Goal: Task Accomplishment & Management: Use online tool/utility

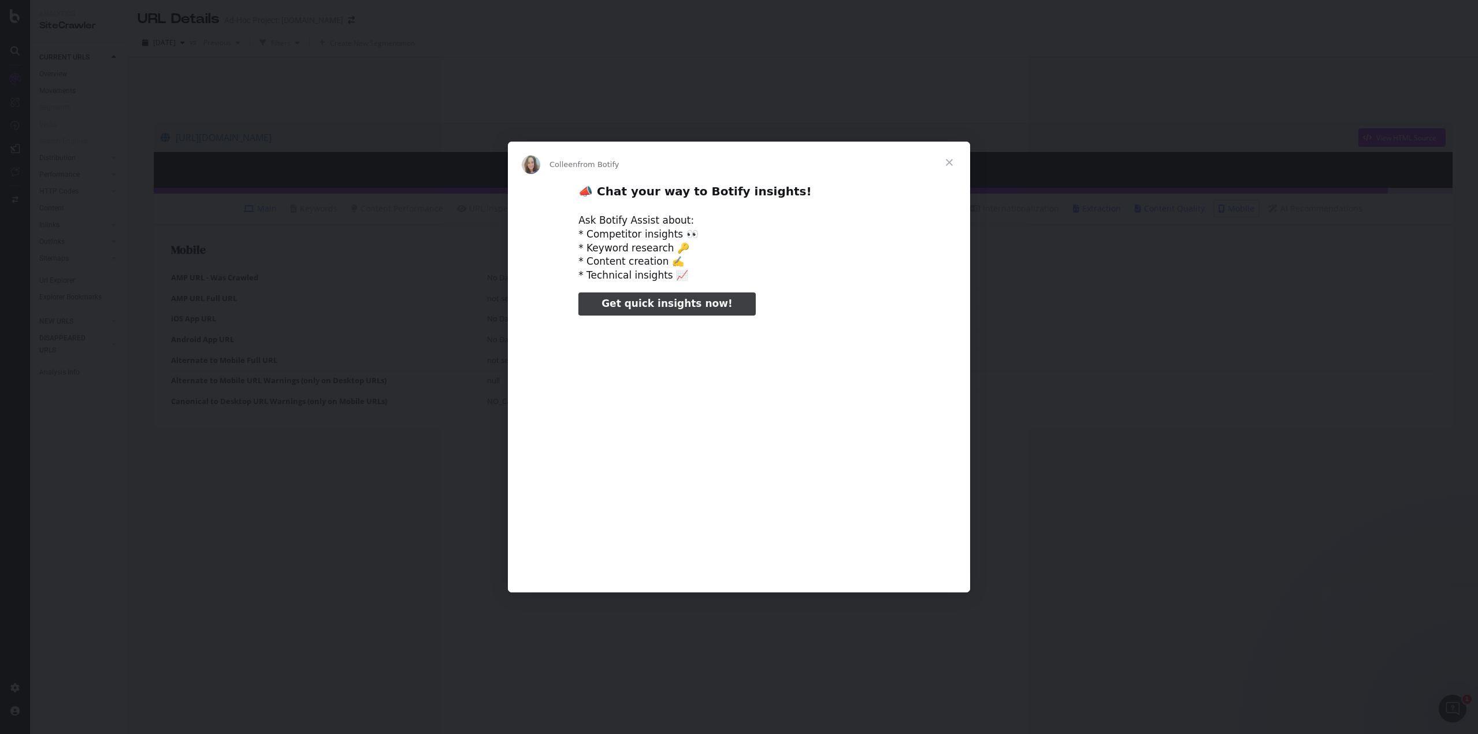
type input "25518"
click at [946, 162] on span "Close" at bounding box center [949, 163] width 42 height 42
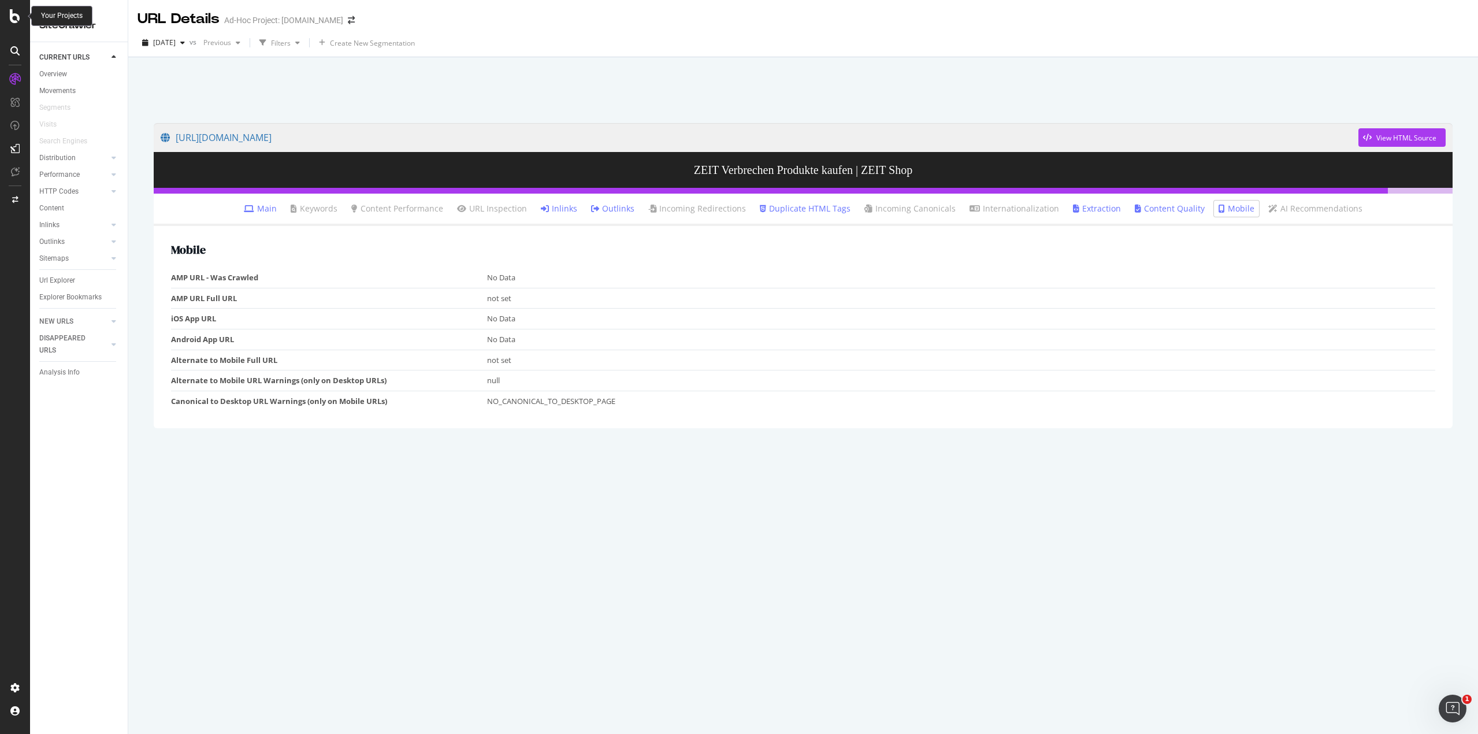
click at [20, 16] on icon at bounding box center [15, 16] width 10 height 14
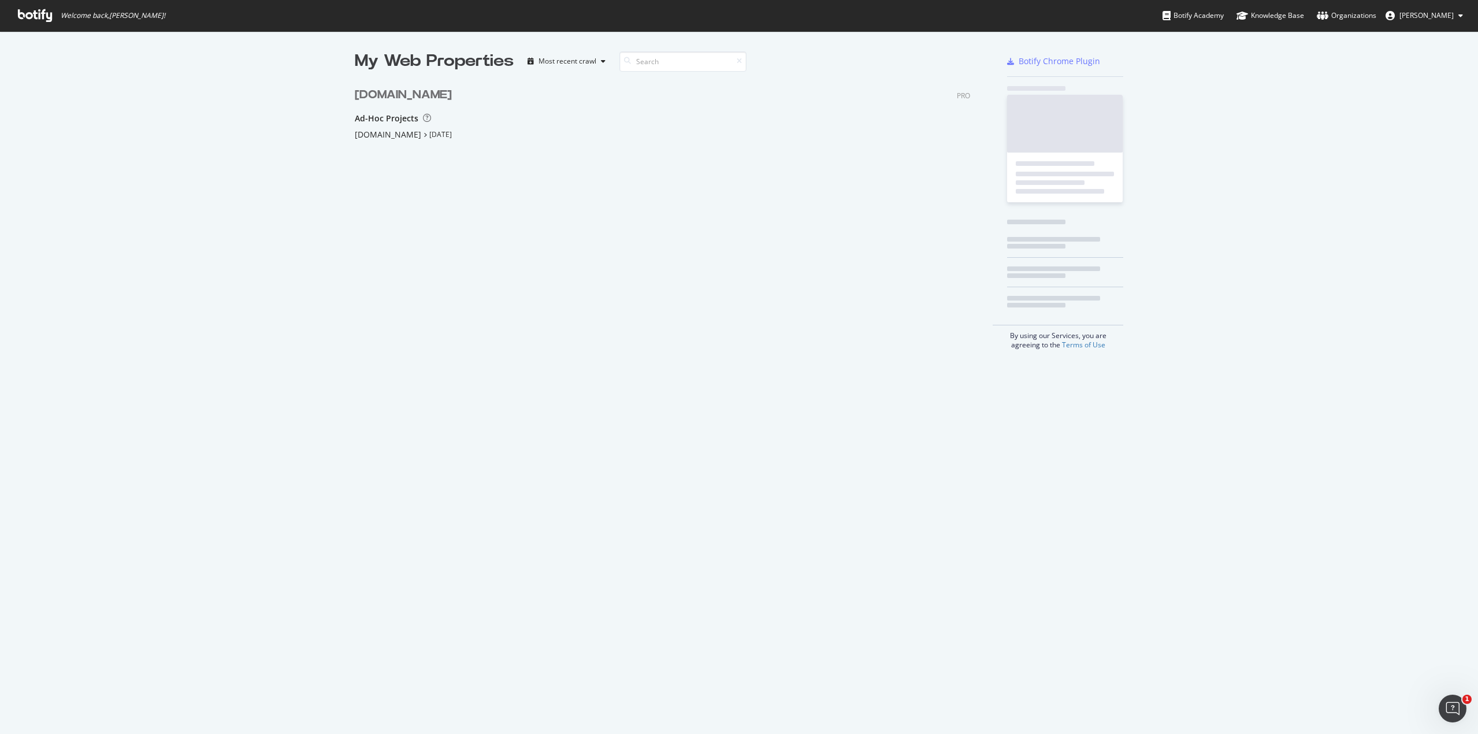
scroll to position [725, 1461]
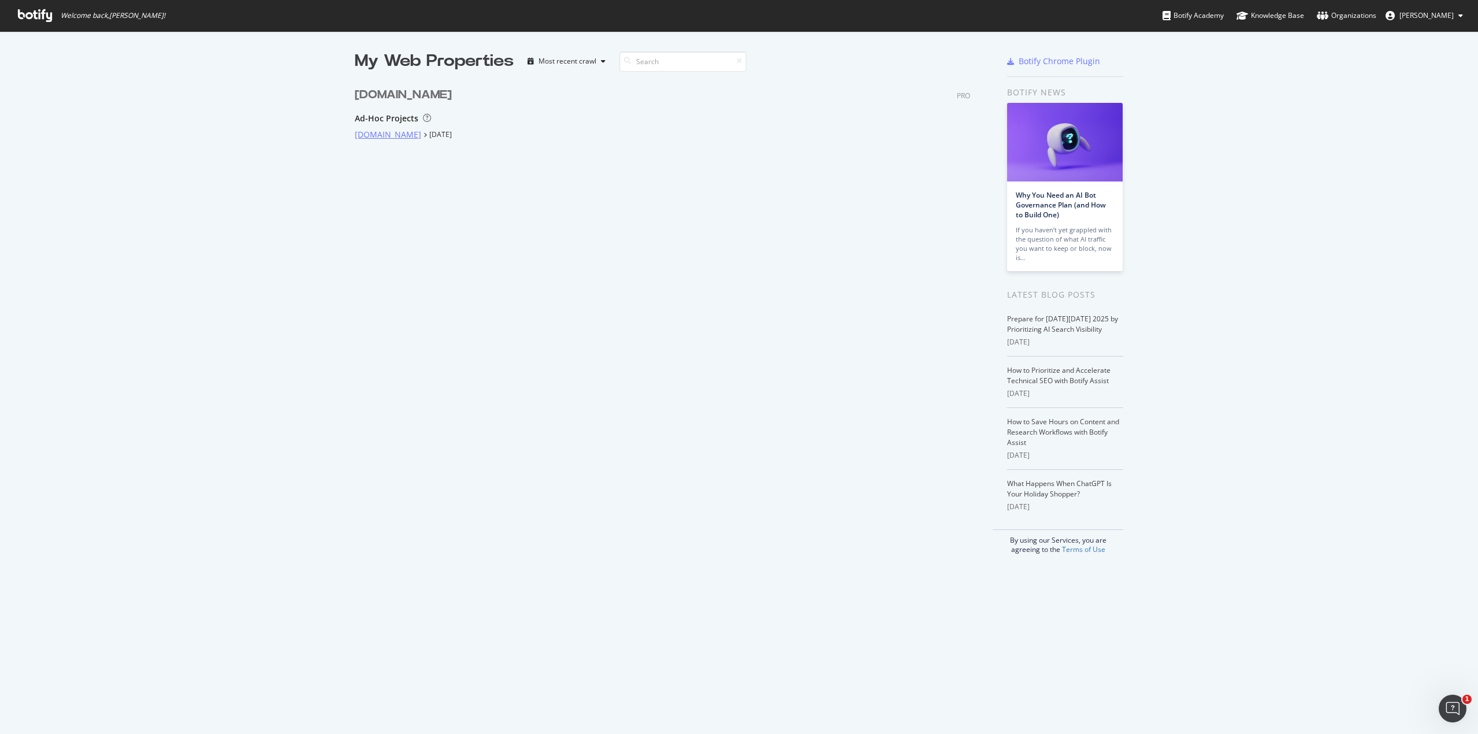
click at [375, 131] on div "[DOMAIN_NAME]" at bounding box center [388, 135] width 66 height 12
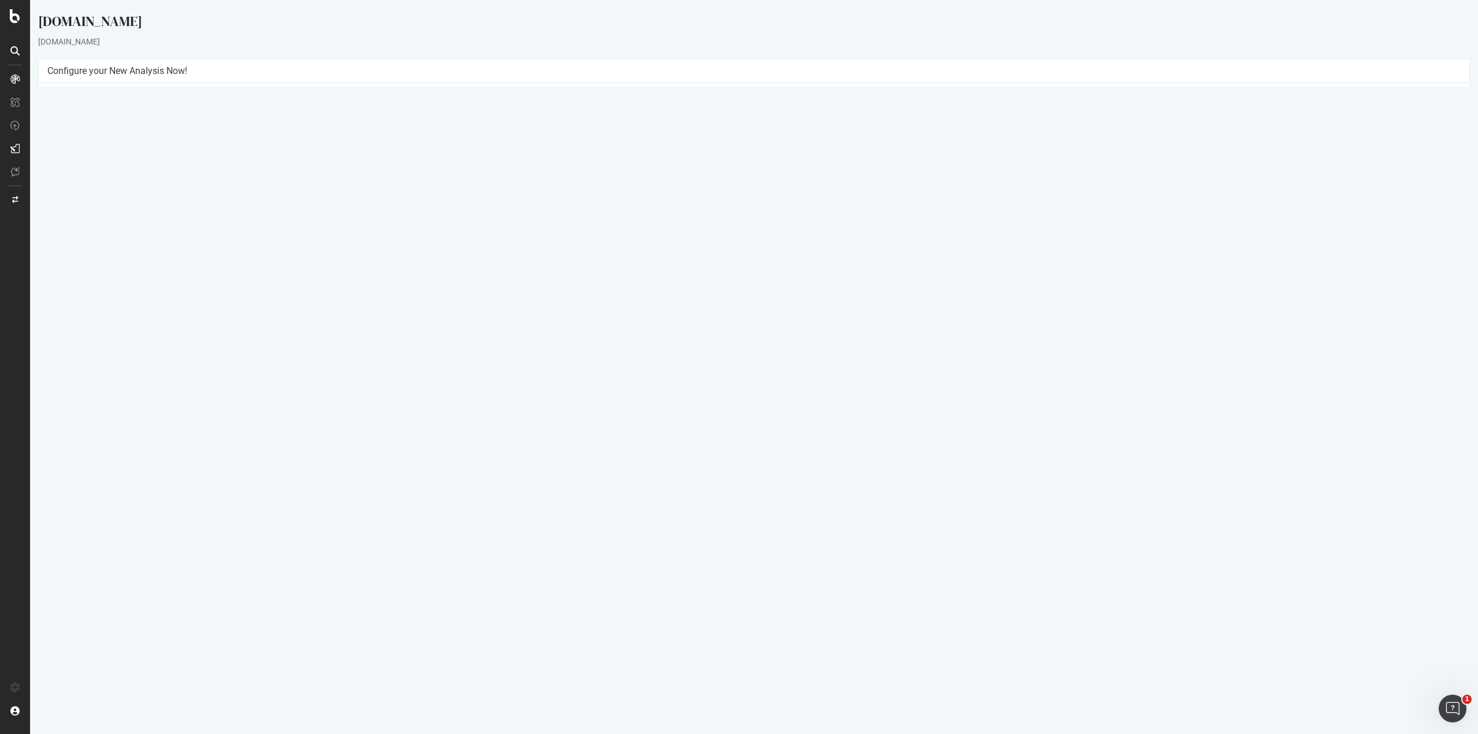
click at [719, 274] on button "Yes! Start Now" at bounding box center [740, 272] width 72 height 18
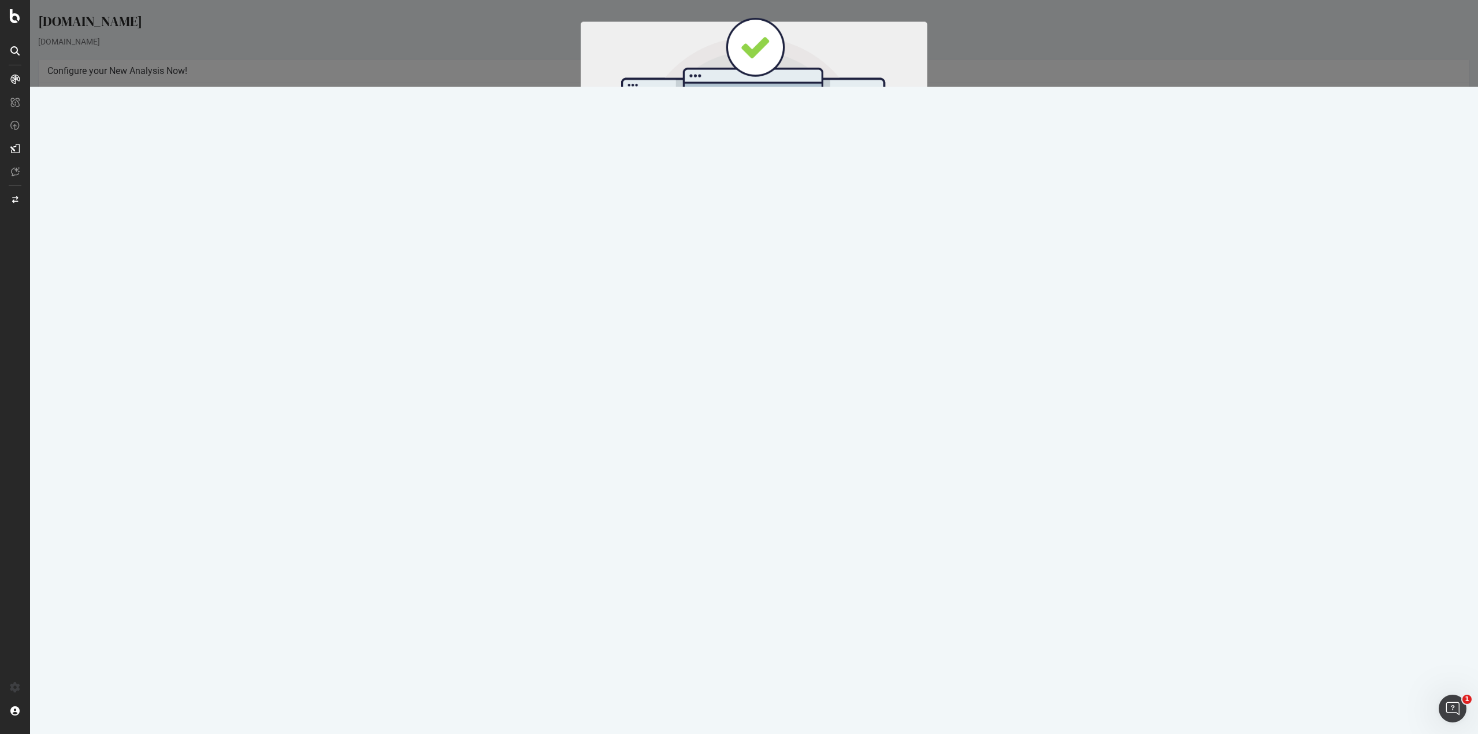
click at [768, 185] on button "Start Now" at bounding box center [775, 192] width 51 height 20
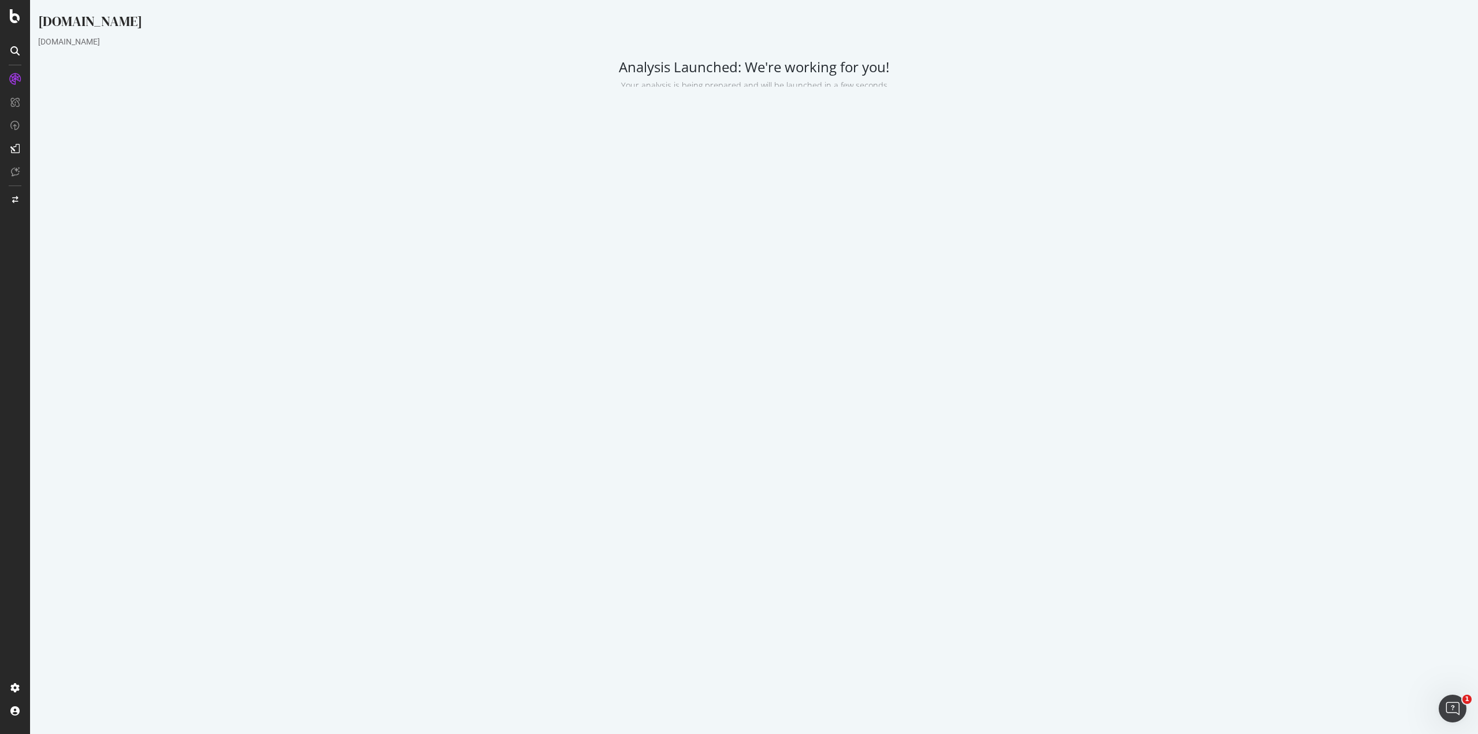
click at [10, 50] on div at bounding box center [15, 51] width 18 height 18
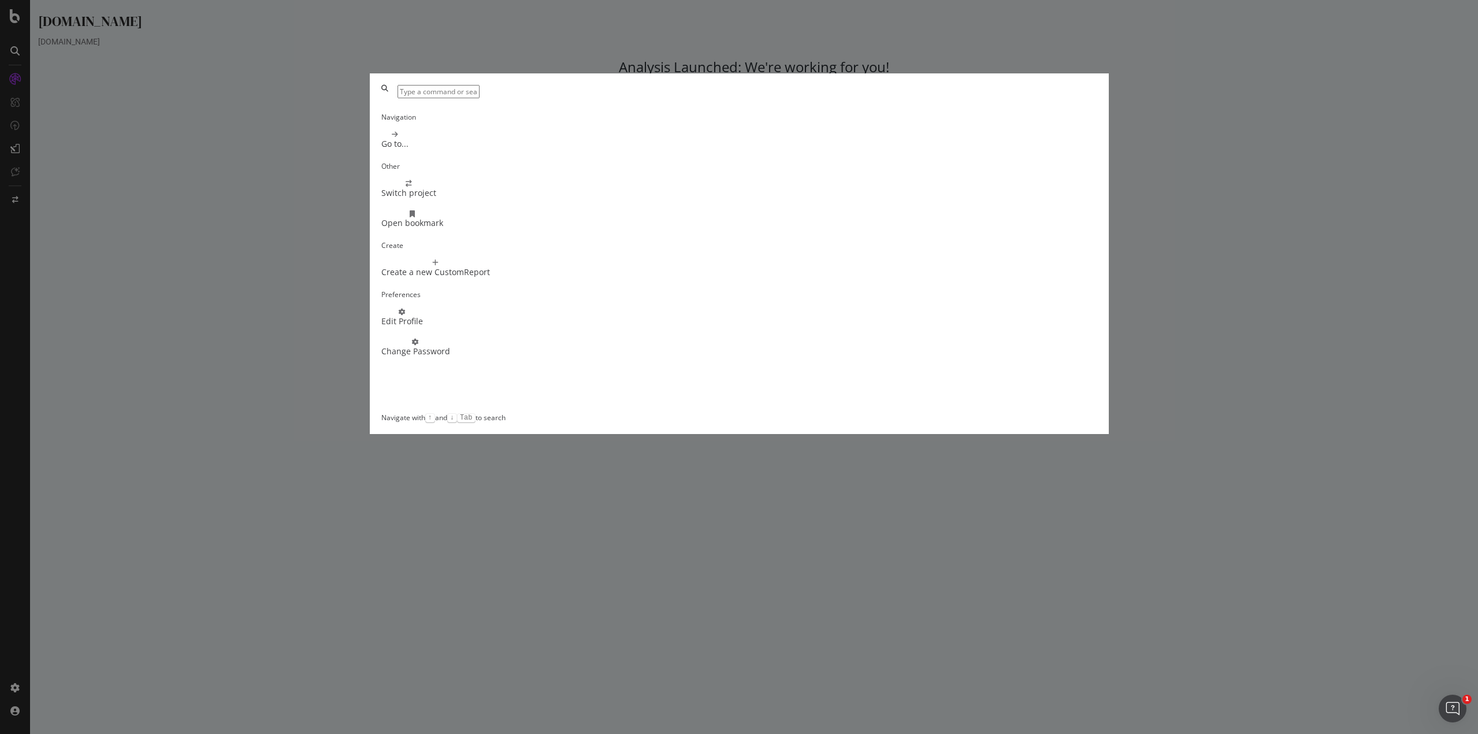
click at [10, 50] on div "Navigation Go to... Other Switch project Open bookmark Create Create a new Cust…" at bounding box center [739, 367] width 1478 height 734
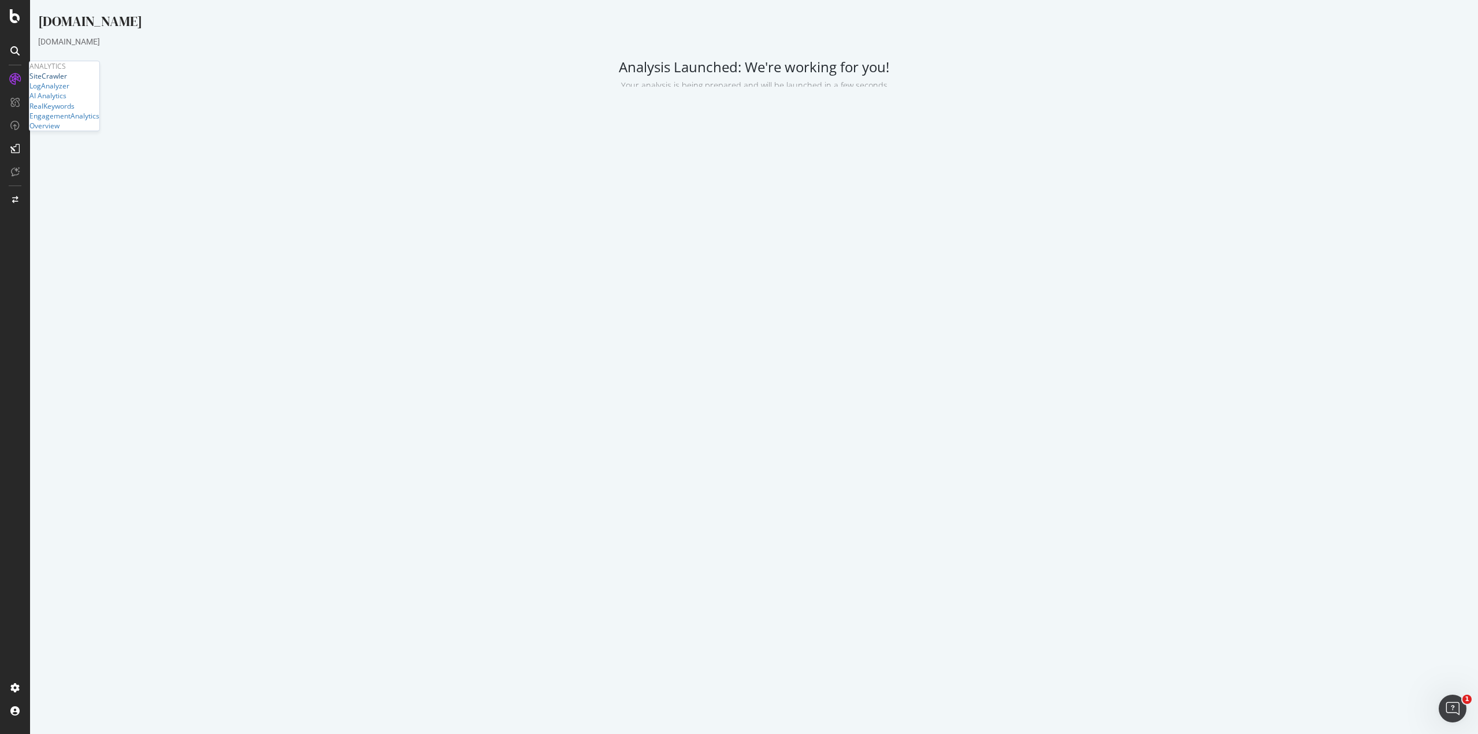
click at [51, 81] on div "SiteCrawler" at bounding box center [48, 76] width 38 height 10
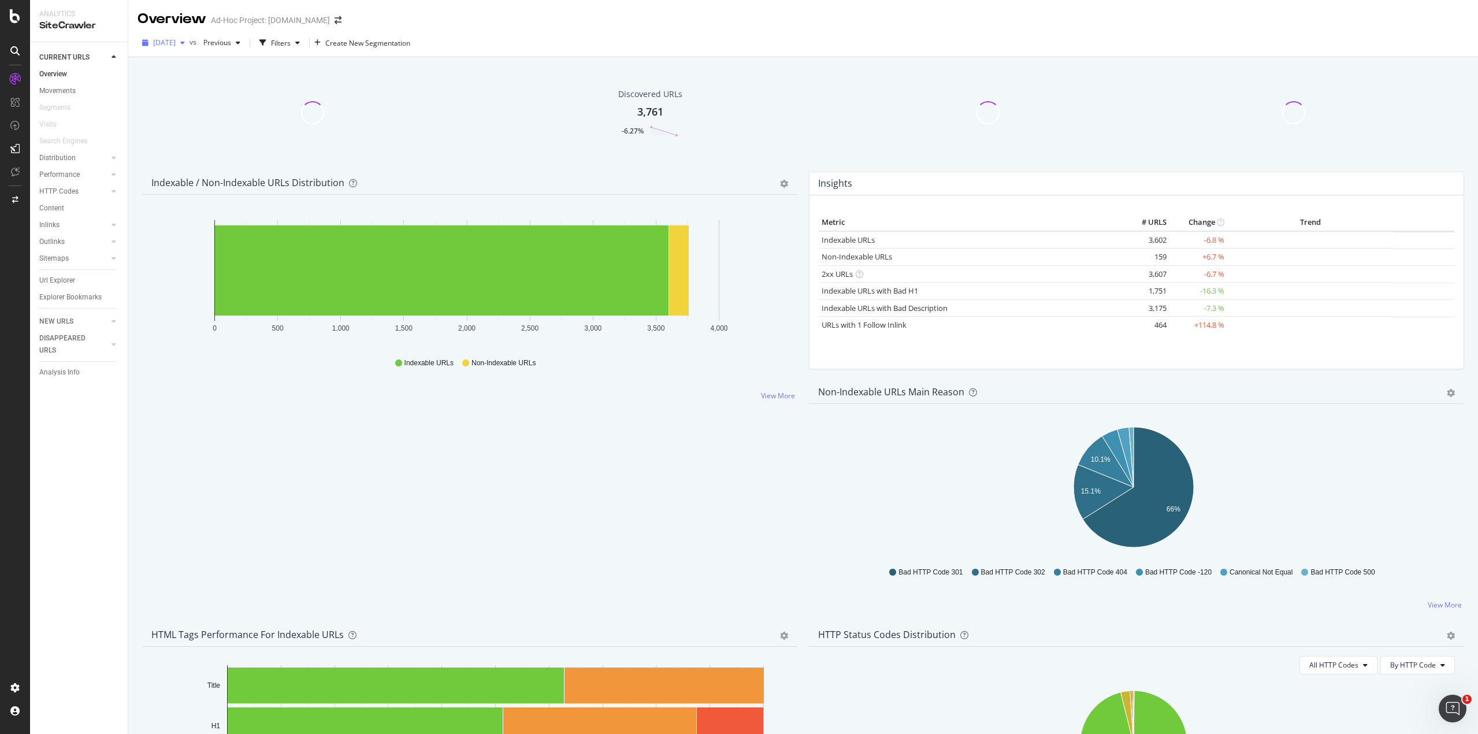
click at [166, 45] on span "[DATE]" at bounding box center [164, 43] width 23 height 10
click at [501, 30] on div "[DATE] vs Previous Filters Create New Segmentation" at bounding box center [803, 43] width 1350 height 28
